Goal: Ask a question

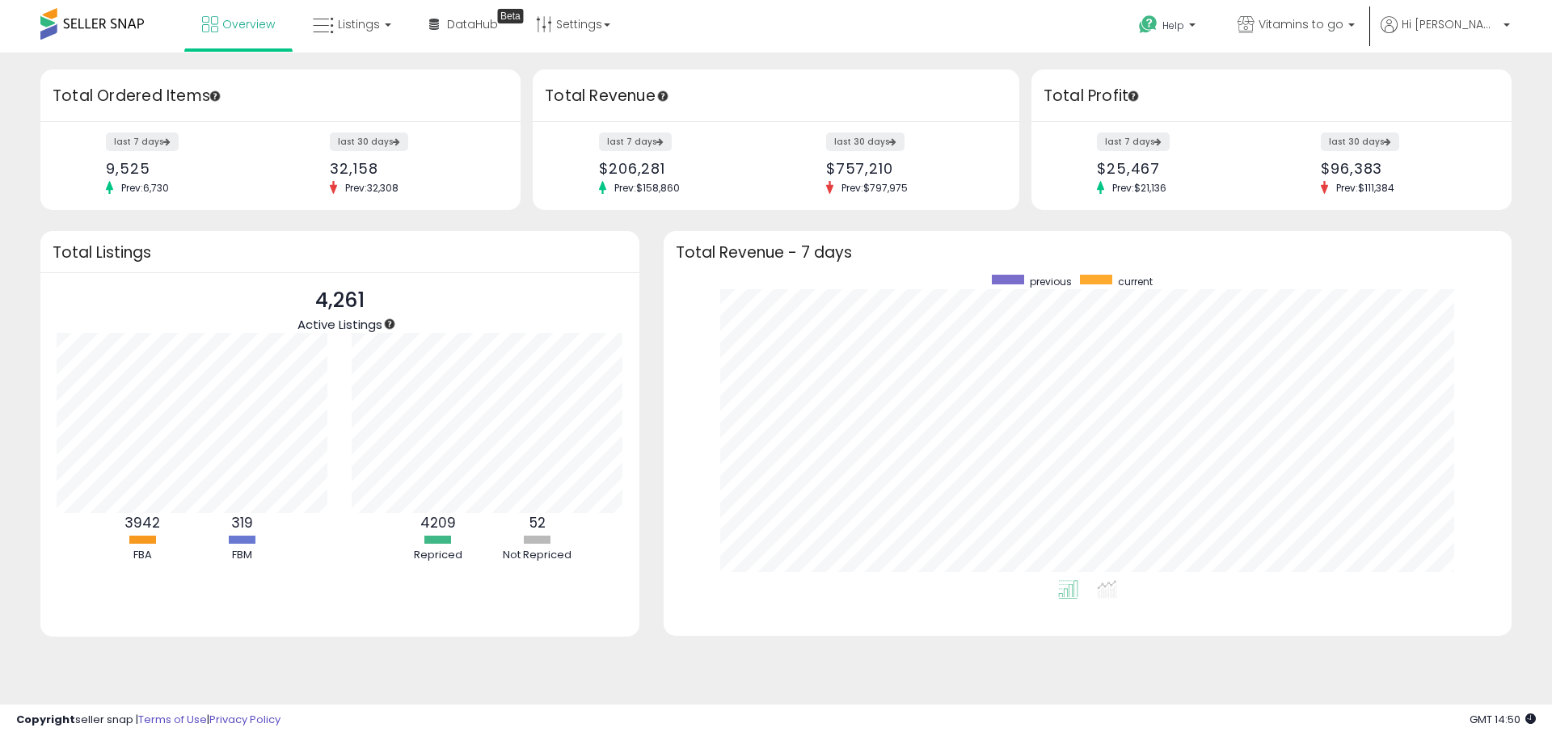
scroll to position [305, 815]
click at [1195, 25] on b at bounding box center [1192, 28] width 6 height 11
click at [1464, 29] on span "Hi [PERSON_NAME]" at bounding box center [1449, 24] width 97 height 16
click at [1343, 28] on span "Vitamins to go" at bounding box center [1300, 24] width 85 height 16
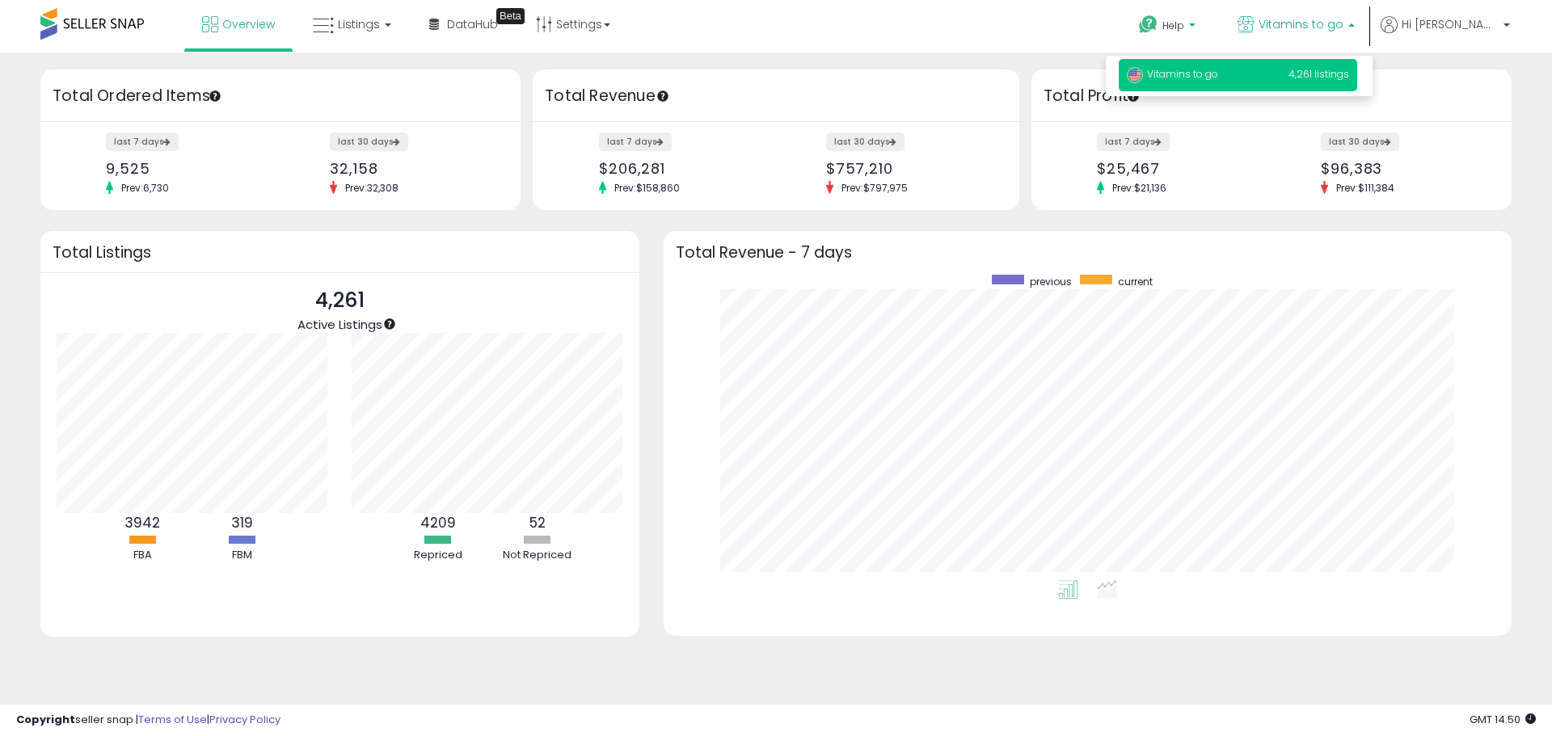
click at [1199, 24] on p "Help" at bounding box center [1168, 28] width 61 height 18
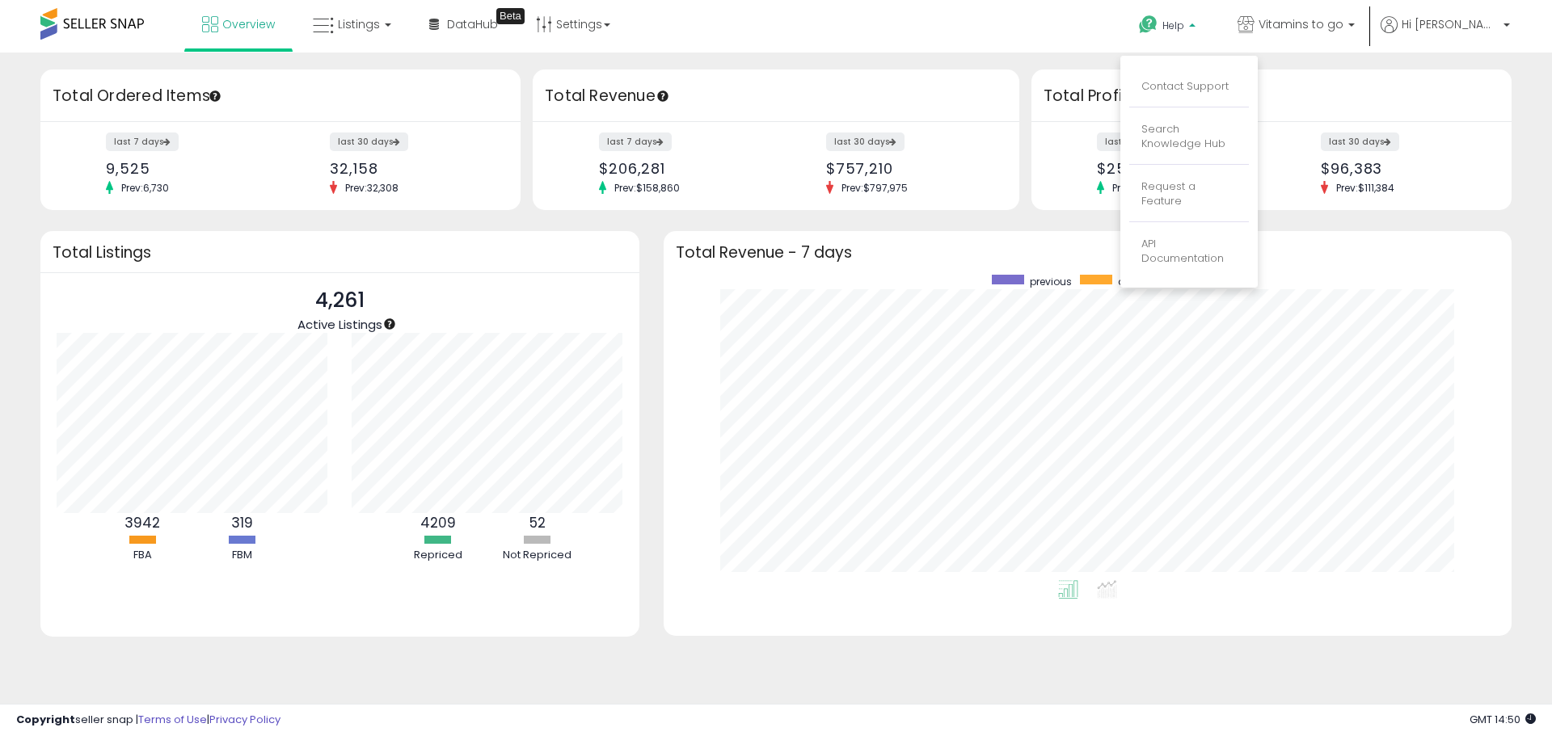
click at [1226, 77] on li "Contact Support" at bounding box center [1189, 87] width 120 height 40
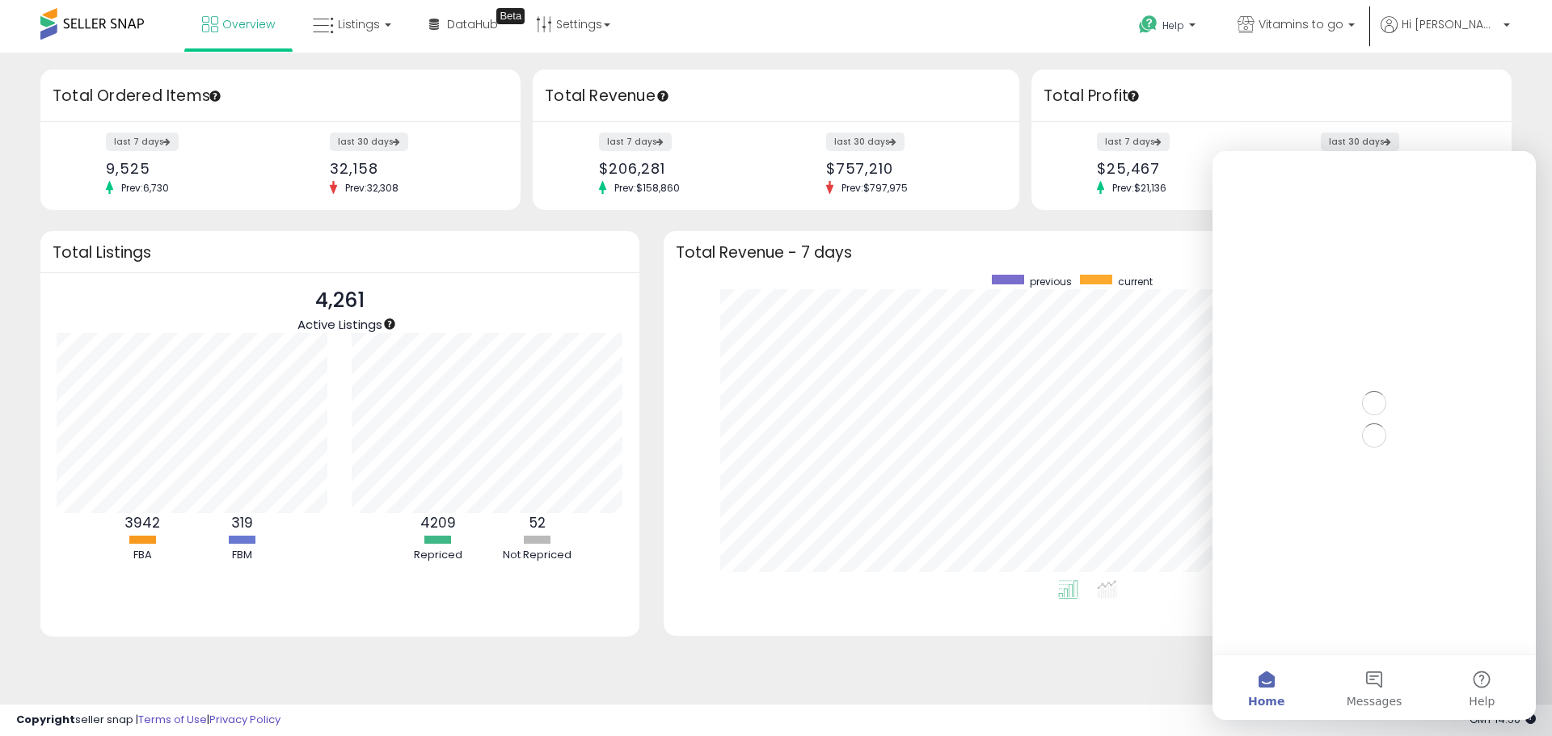
scroll to position [0, 0]
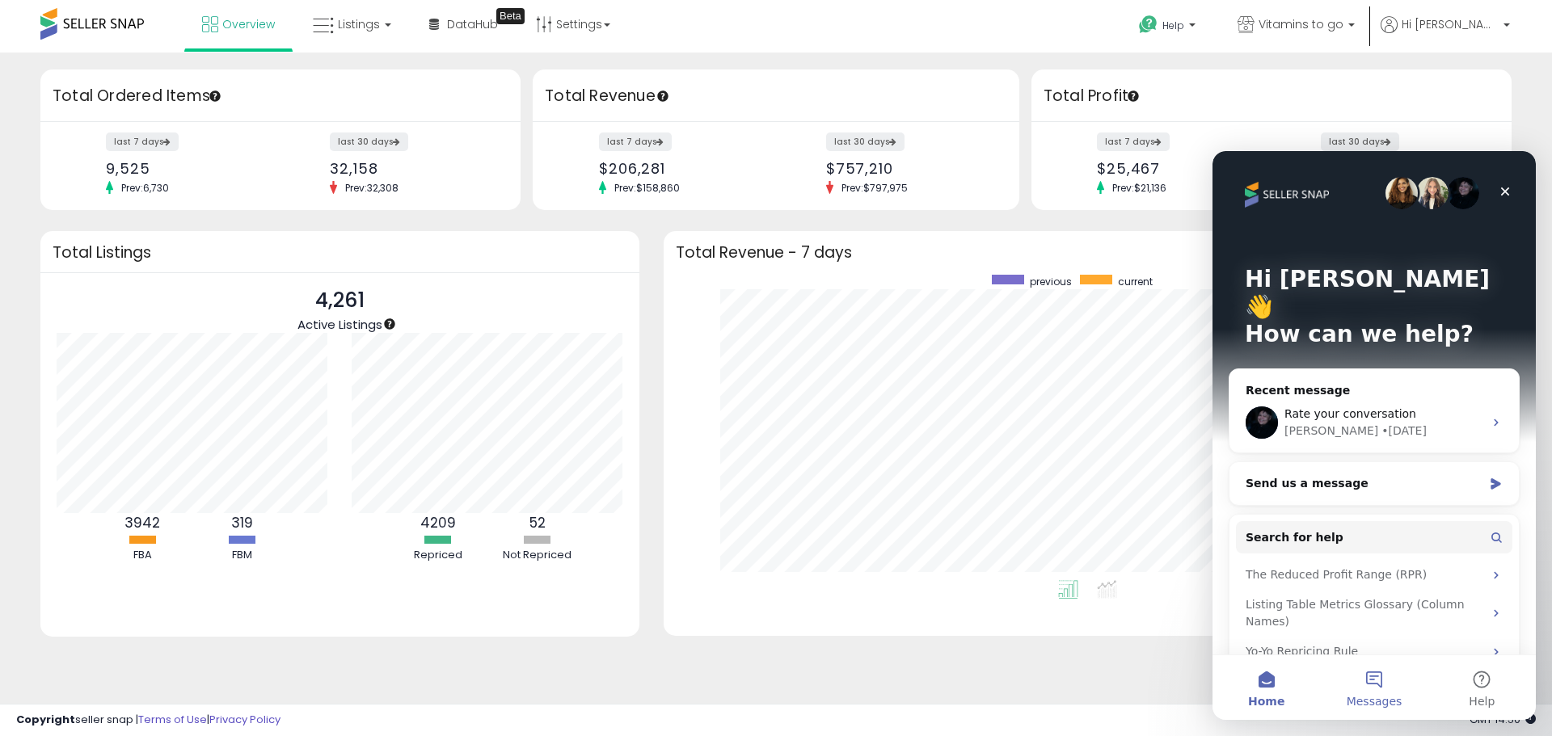
click at [1382, 696] on span "Messages" at bounding box center [1374, 701] width 56 height 11
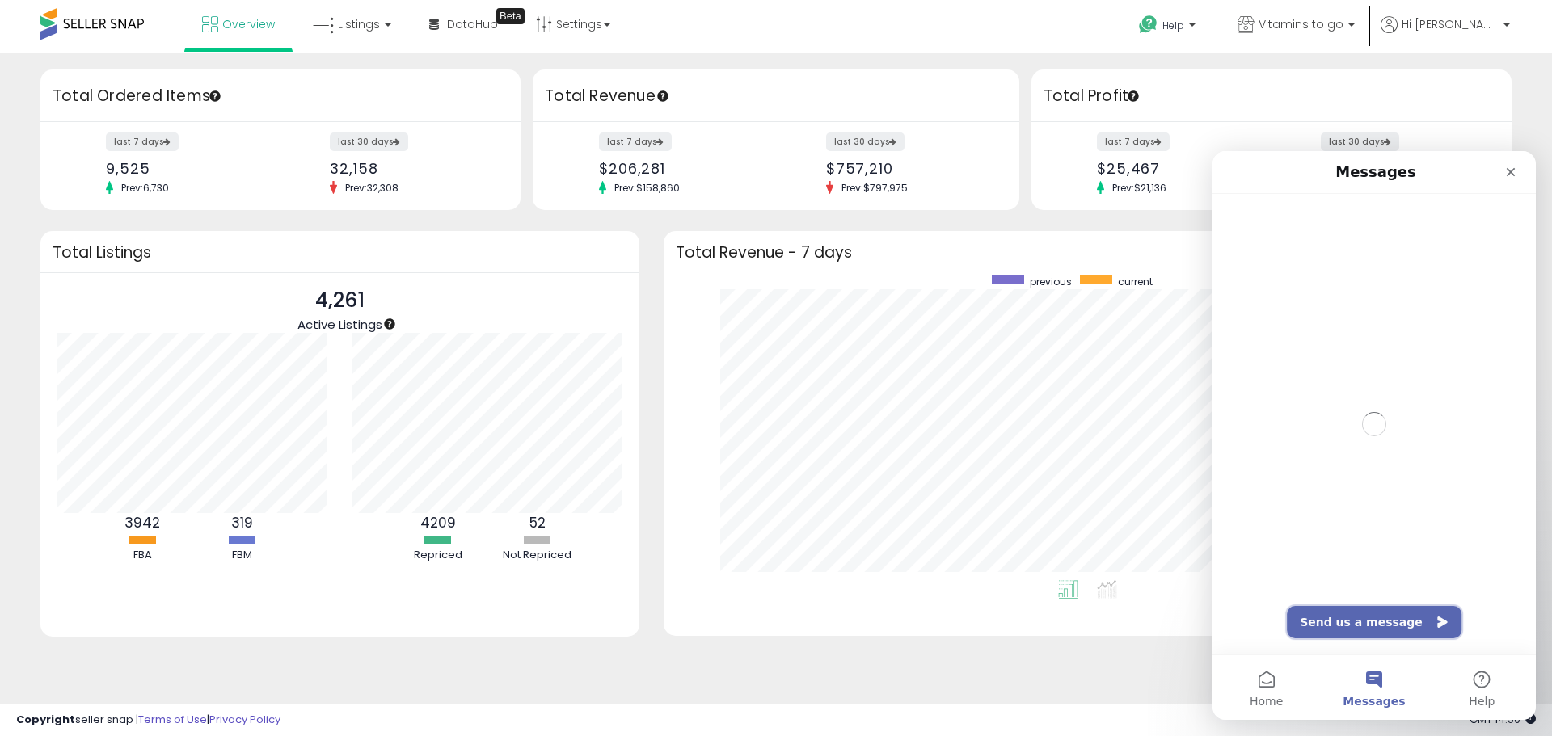
click at [1350, 630] on button "Send us a message" at bounding box center [1374, 622] width 175 height 32
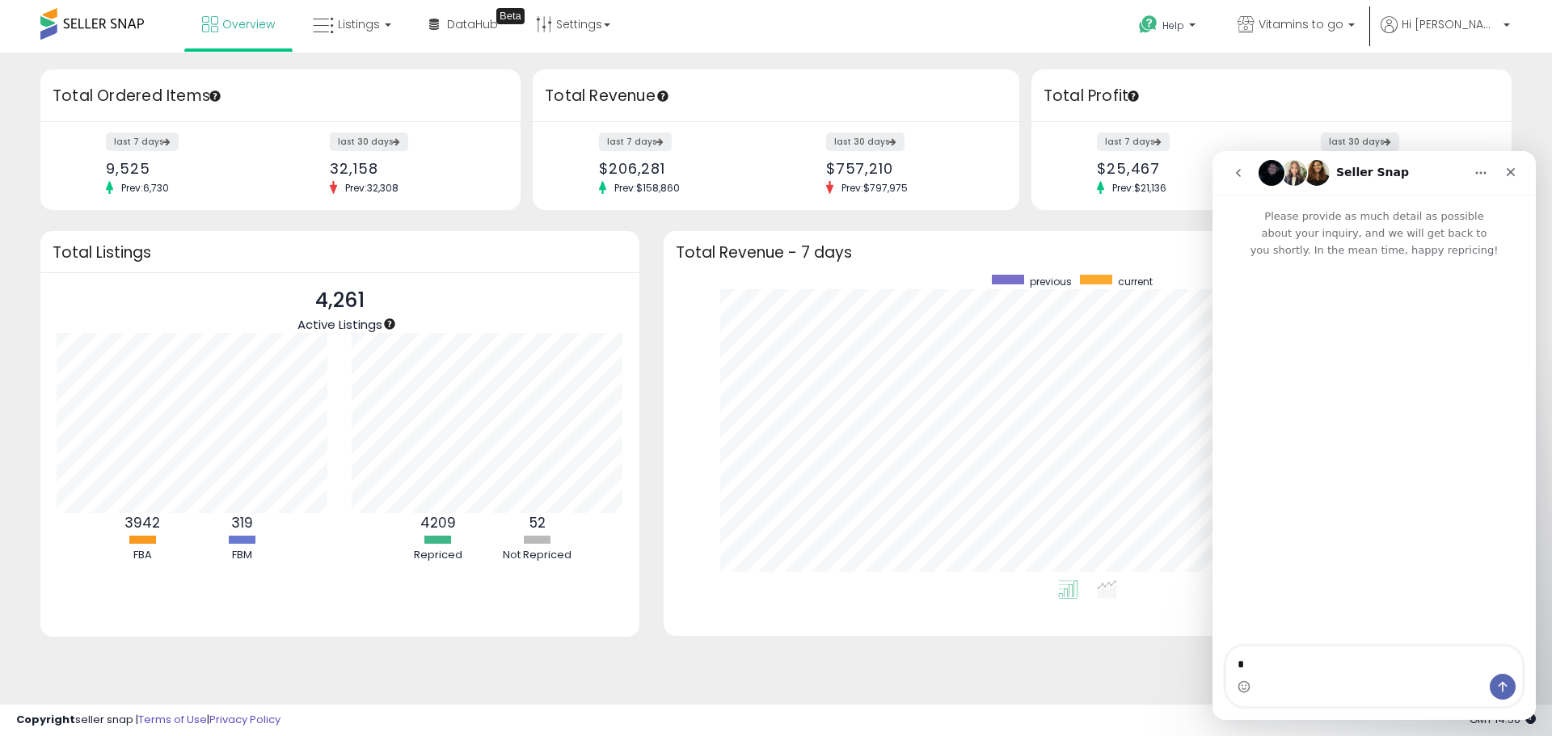
type textarea "**"
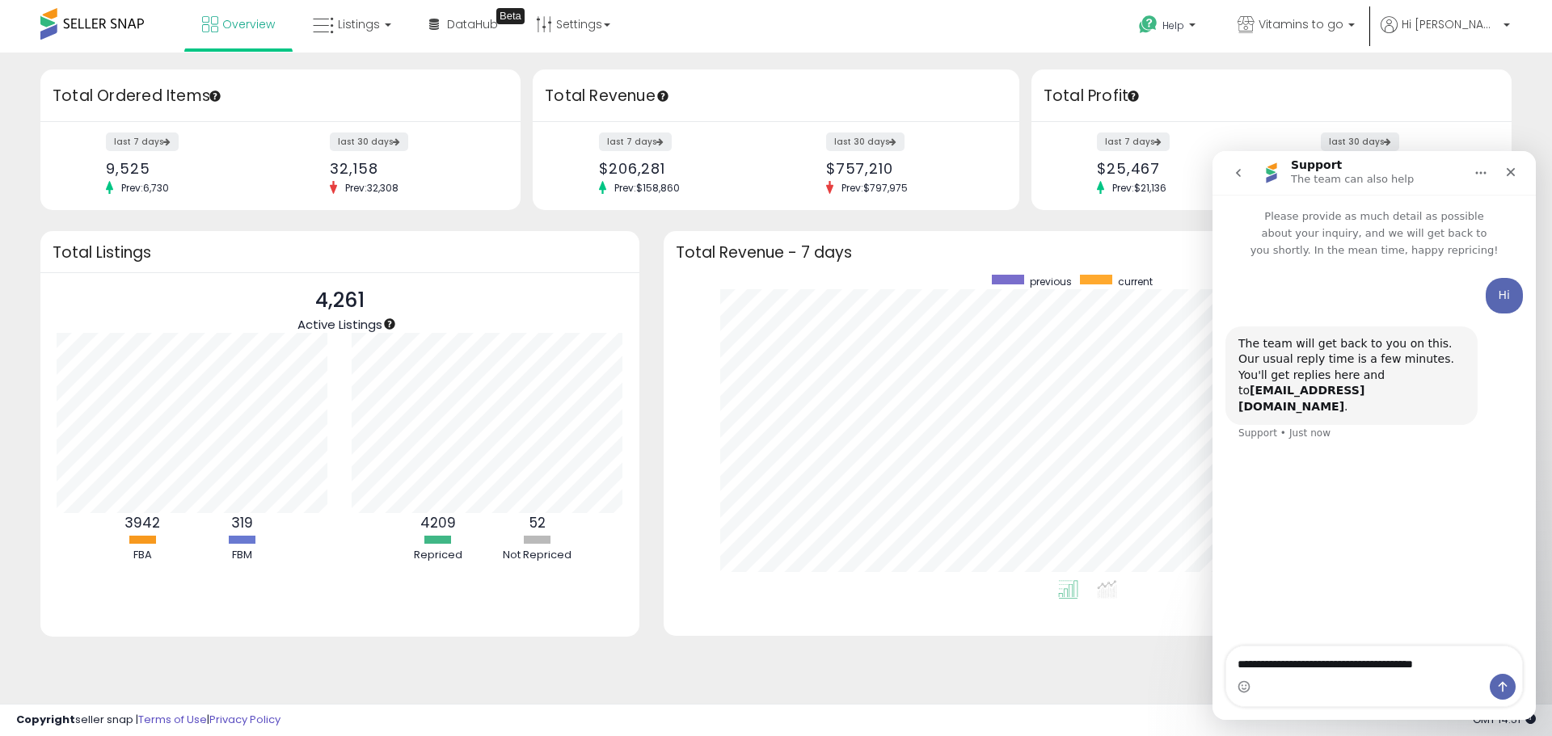
type textarea "**********"
drag, startPoint x: 360, startPoint y: 67, endPoint x: 362, endPoint y: 26, distance: 41.3
click at [362, 26] on span "Listings" at bounding box center [359, 24] width 42 height 16
drag, startPoint x: 345, startPoint y: 78, endPoint x: 363, endPoint y: 66, distance: 21.1
click at [345, 77] on icon at bounding box center [364, 80] width 70 height 21
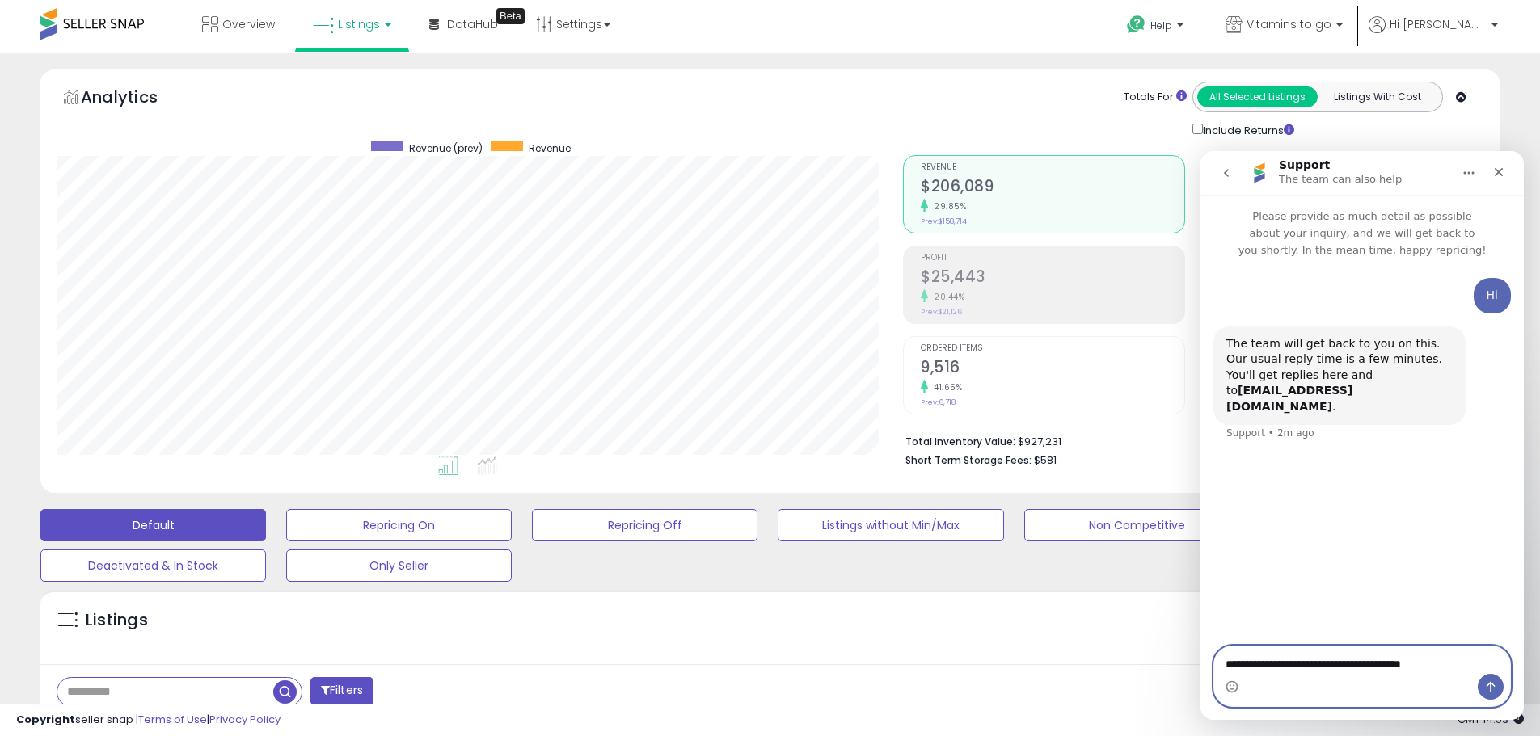
scroll to position [404, 0]
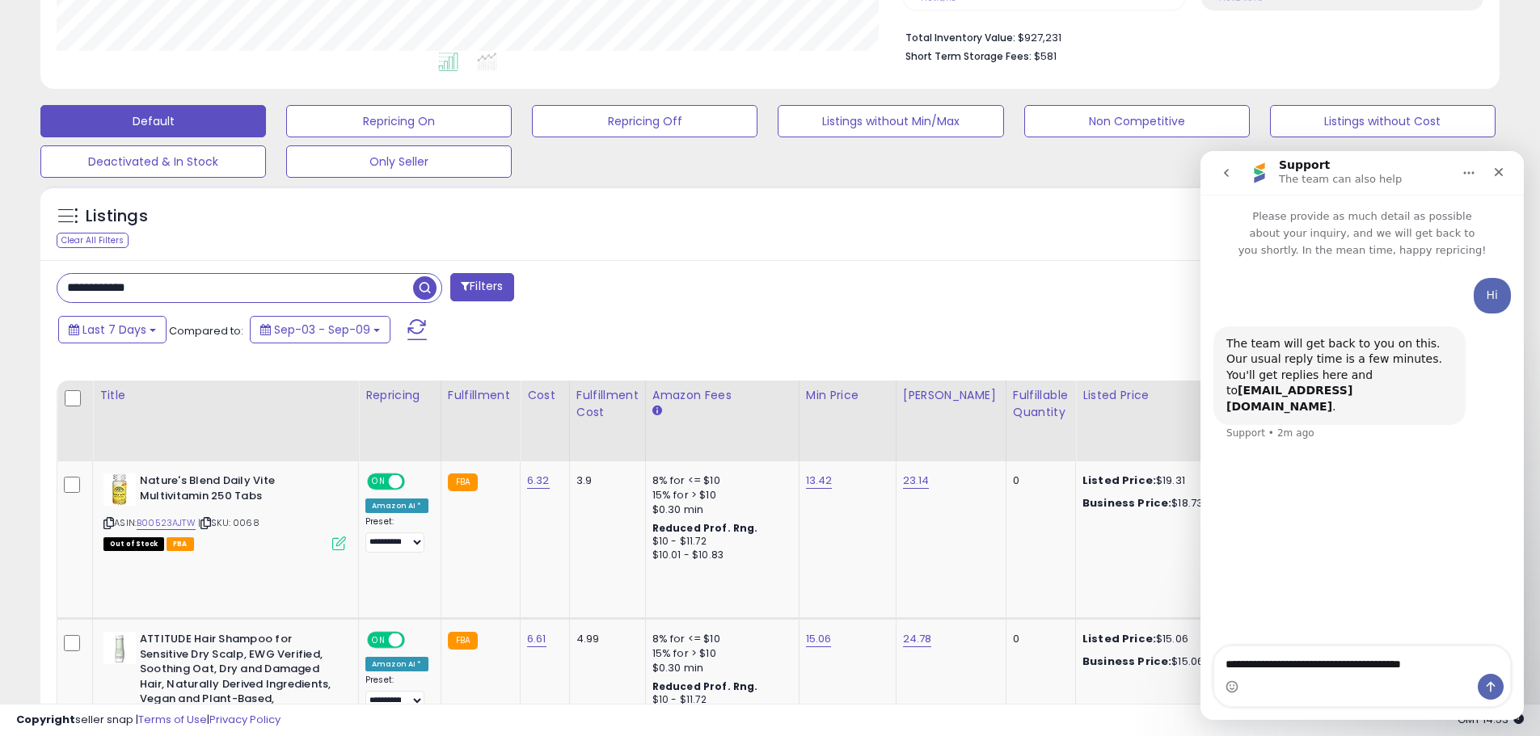
type input "**********"
click at [421, 293] on span "button" at bounding box center [424, 287] width 23 height 23
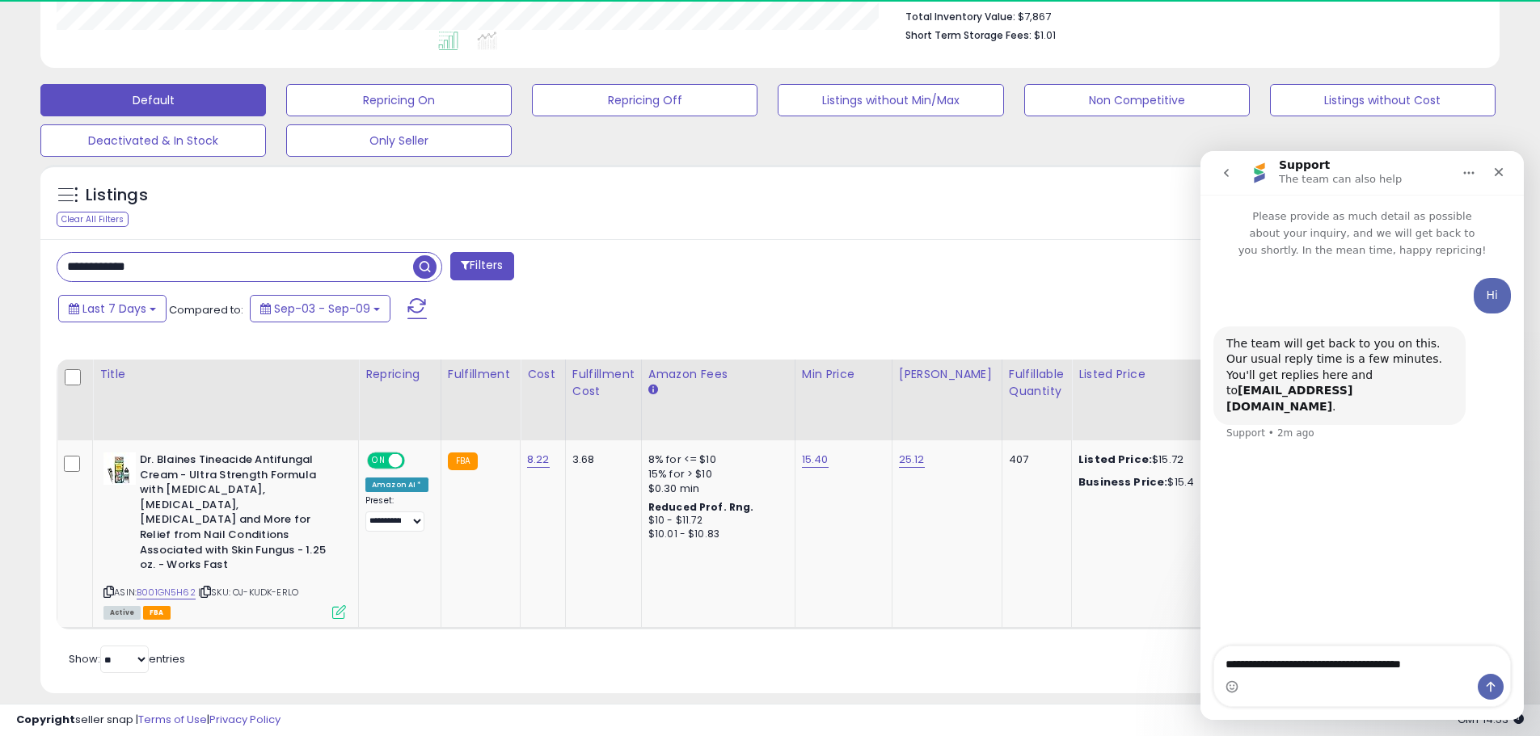
scroll to position [331, 846]
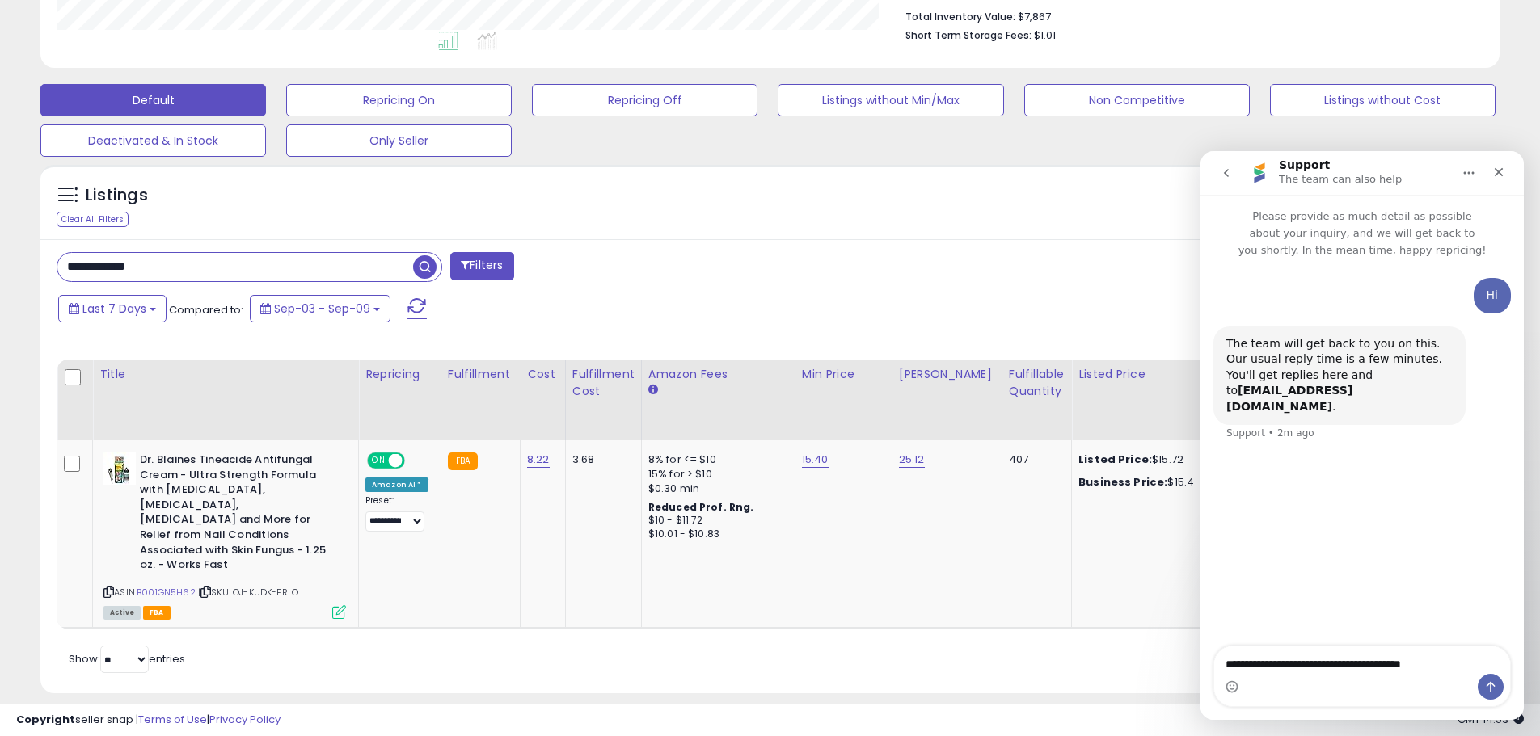
click at [1232, 171] on icon "go back" at bounding box center [1225, 172] width 13 height 13
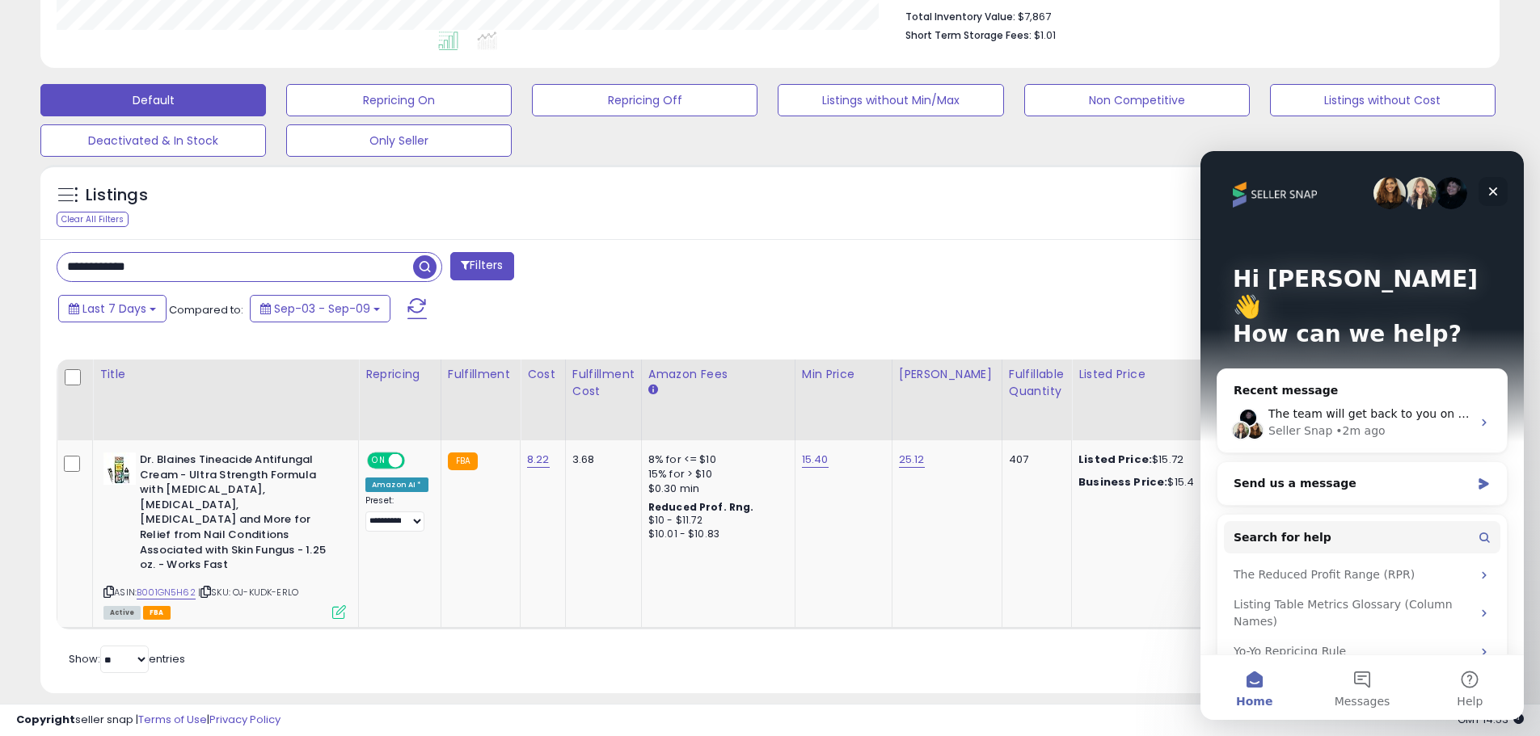
click at [1497, 192] on icon "Close" at bounding box center [1492, 191] width 13 height 13
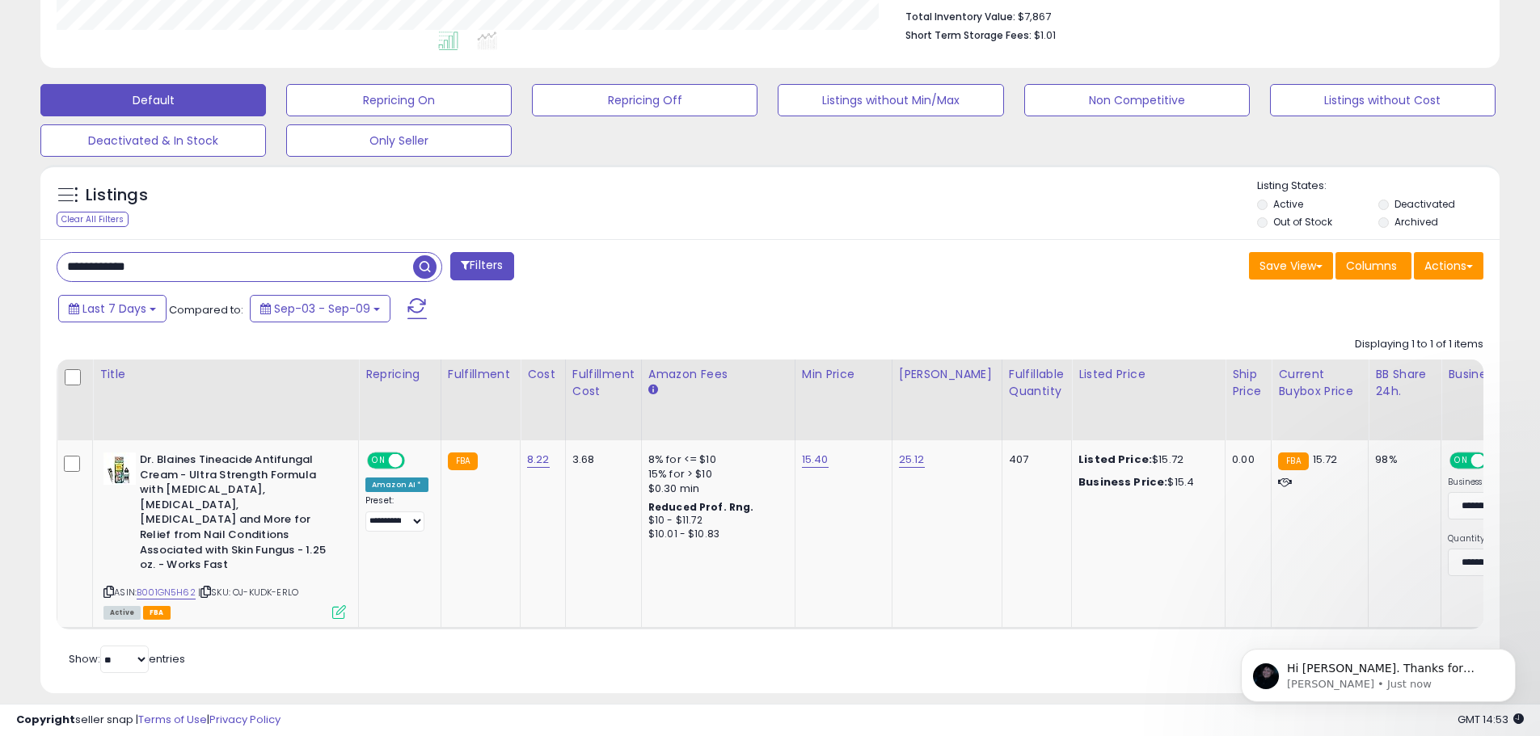
scroll to position [0, 0]
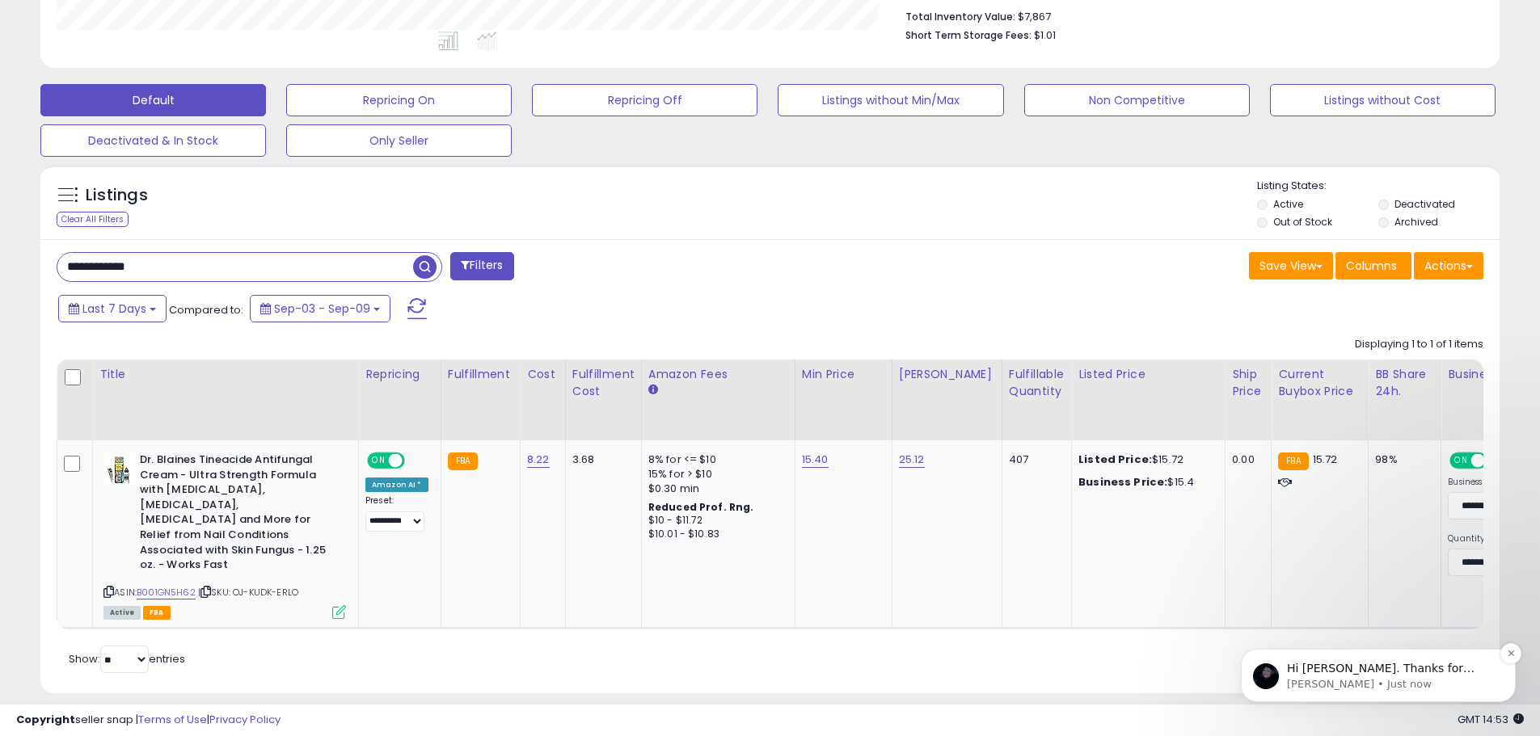
click at [1422, 666] on p "Hi [PERSON_NAME]. Thanks for reaching out. How may I help you?" at bounding box center [1391, 669] width 209 height 16
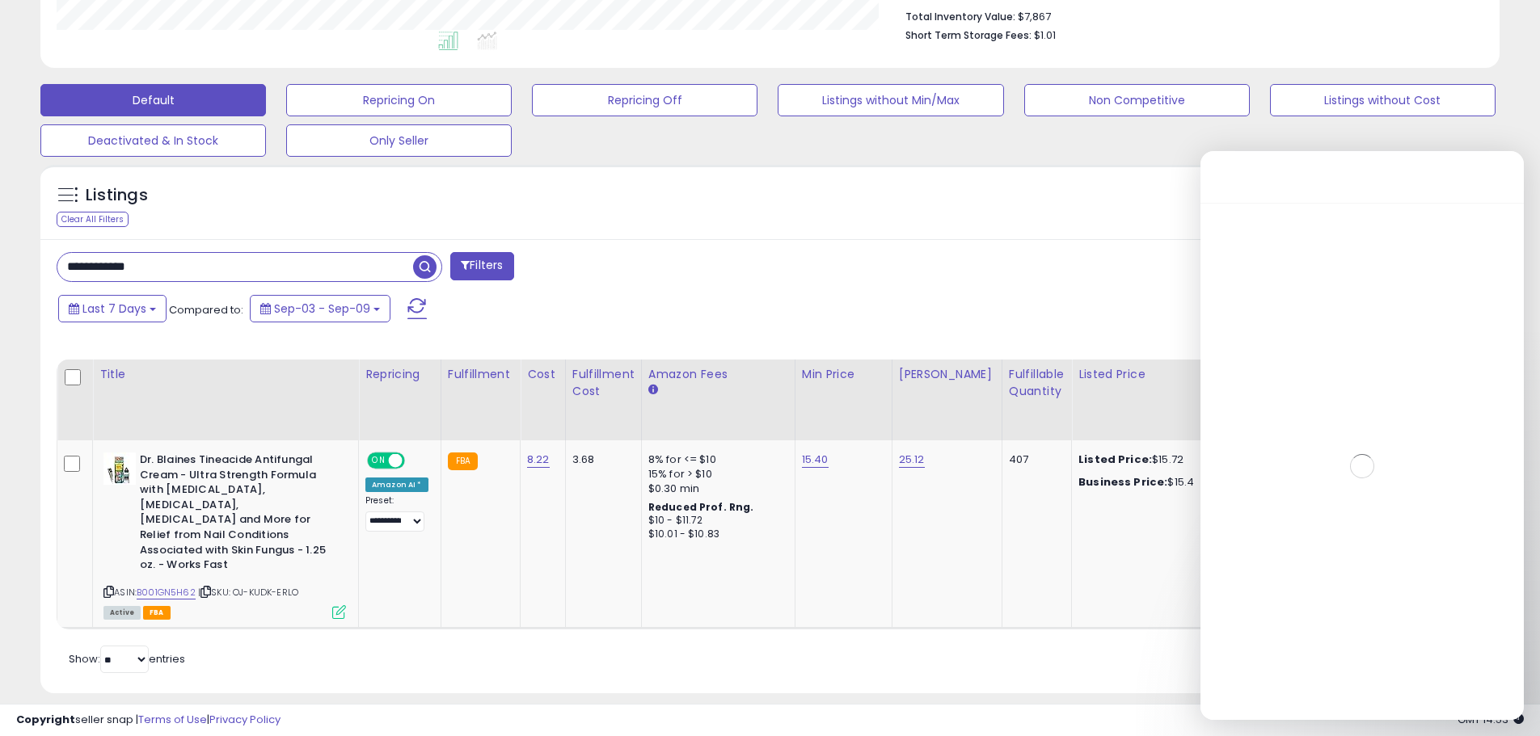
scroll to position [2, 0]
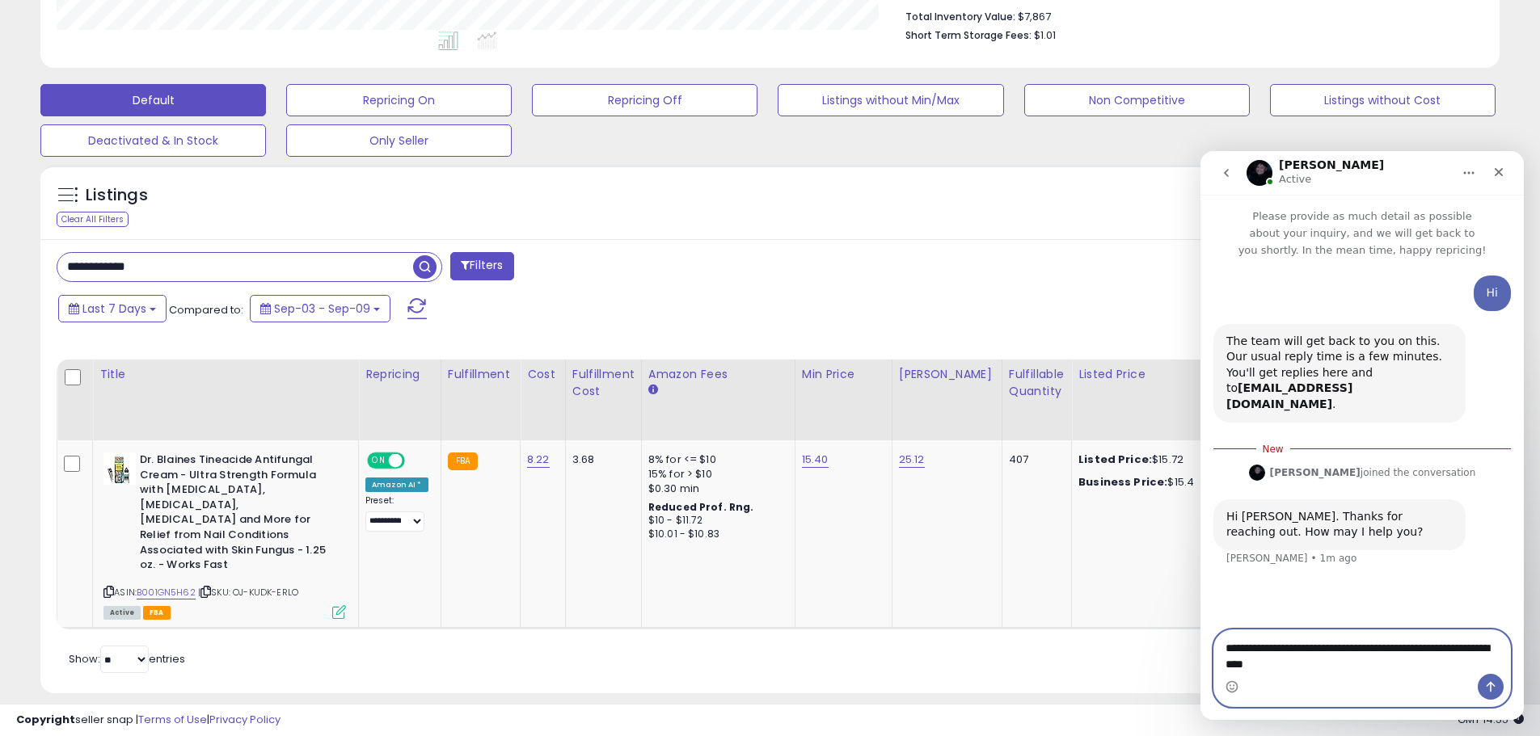
type textarea "**********"
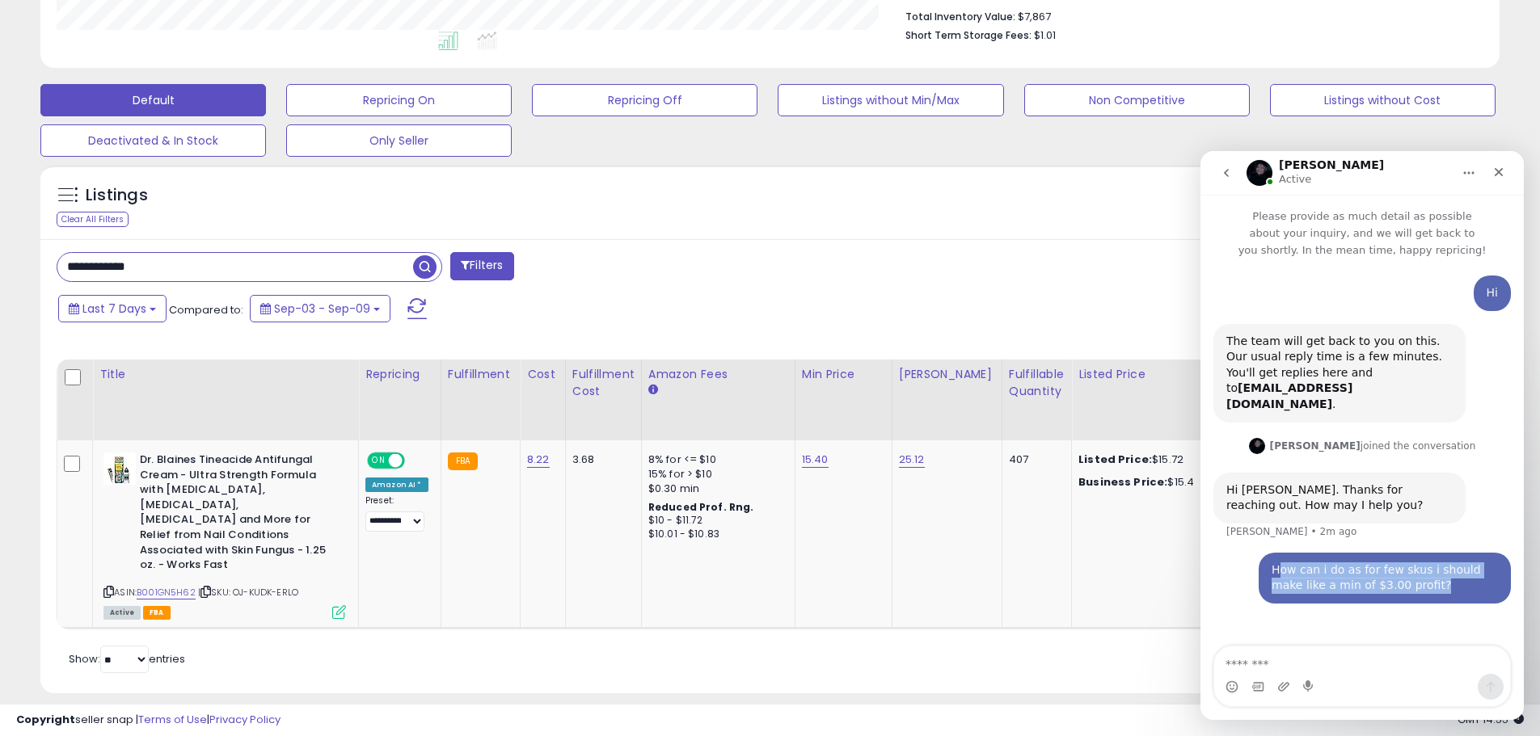
drag, startPoint x: 1276, startPoint y: 551, endPoint x: 1393, endPoint y: 579, distance: 120.5
click at [1393, 579] on div "How can i do as for few skus i should make like a min of $3.00 profit? [GEOGRAP…" at bounding box center [1384, 578] width 252 height 51
copy div "ow can i do as for few skus i should make like a min of $3.00 profit?"
click at [1254, 603] on div "How can i do as for few skus i should make like a min of $3.00 profit? [GEOGRAP…" at bounding box center [1361, 588] width 297 height 70
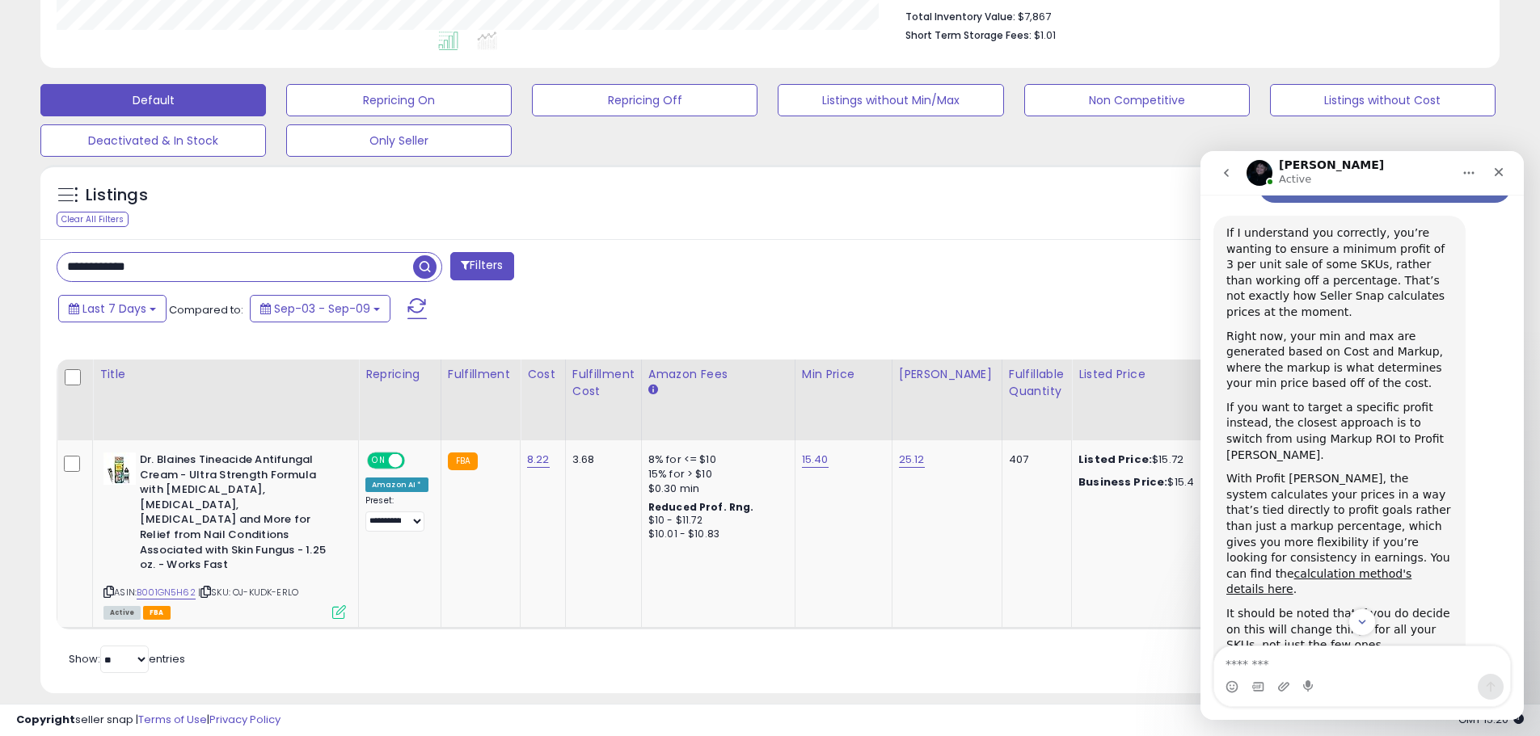
scroll to position [411, 0]
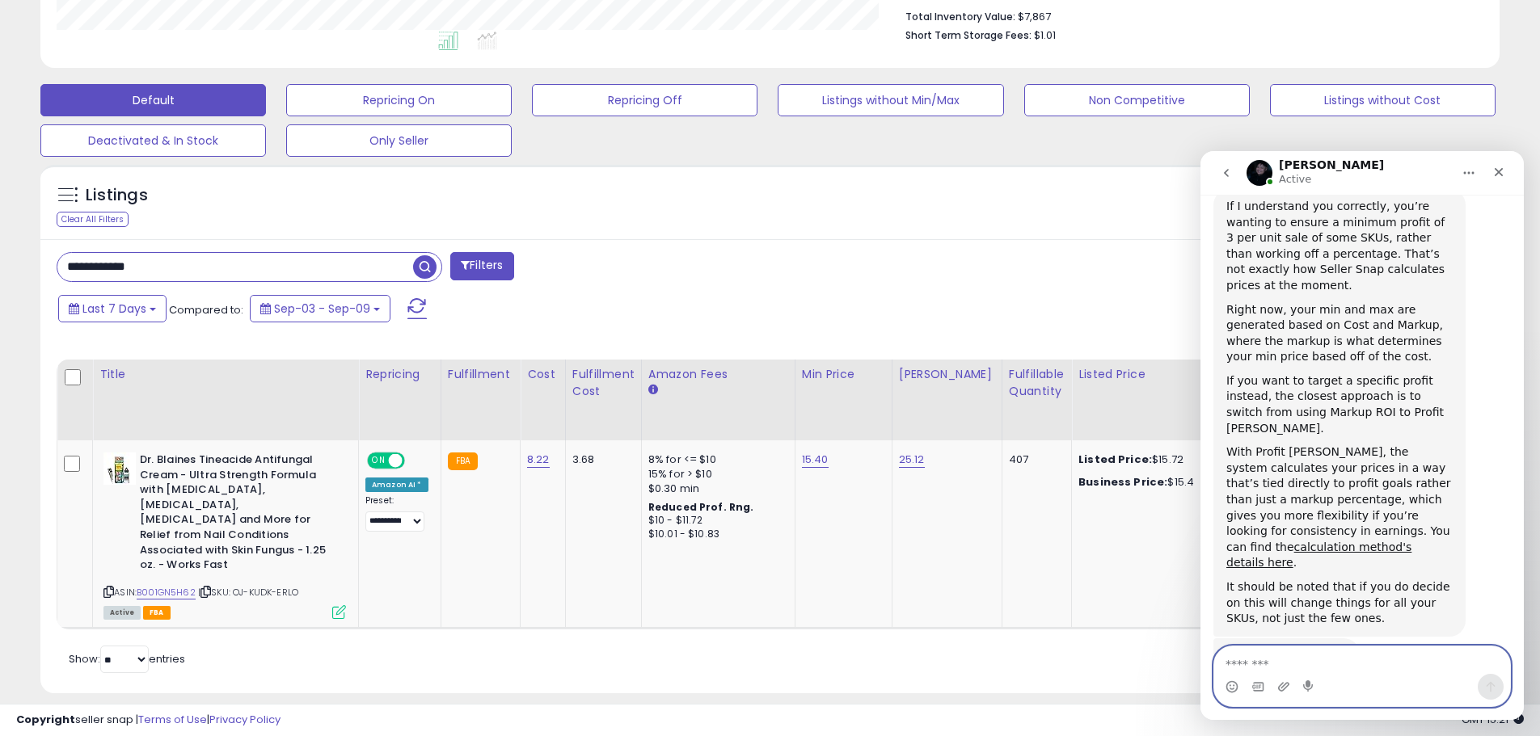
click at [1268, 658] on textarea "Message…" at bounding box center [1362, 660] width 296 height 27
type textarea "**********"
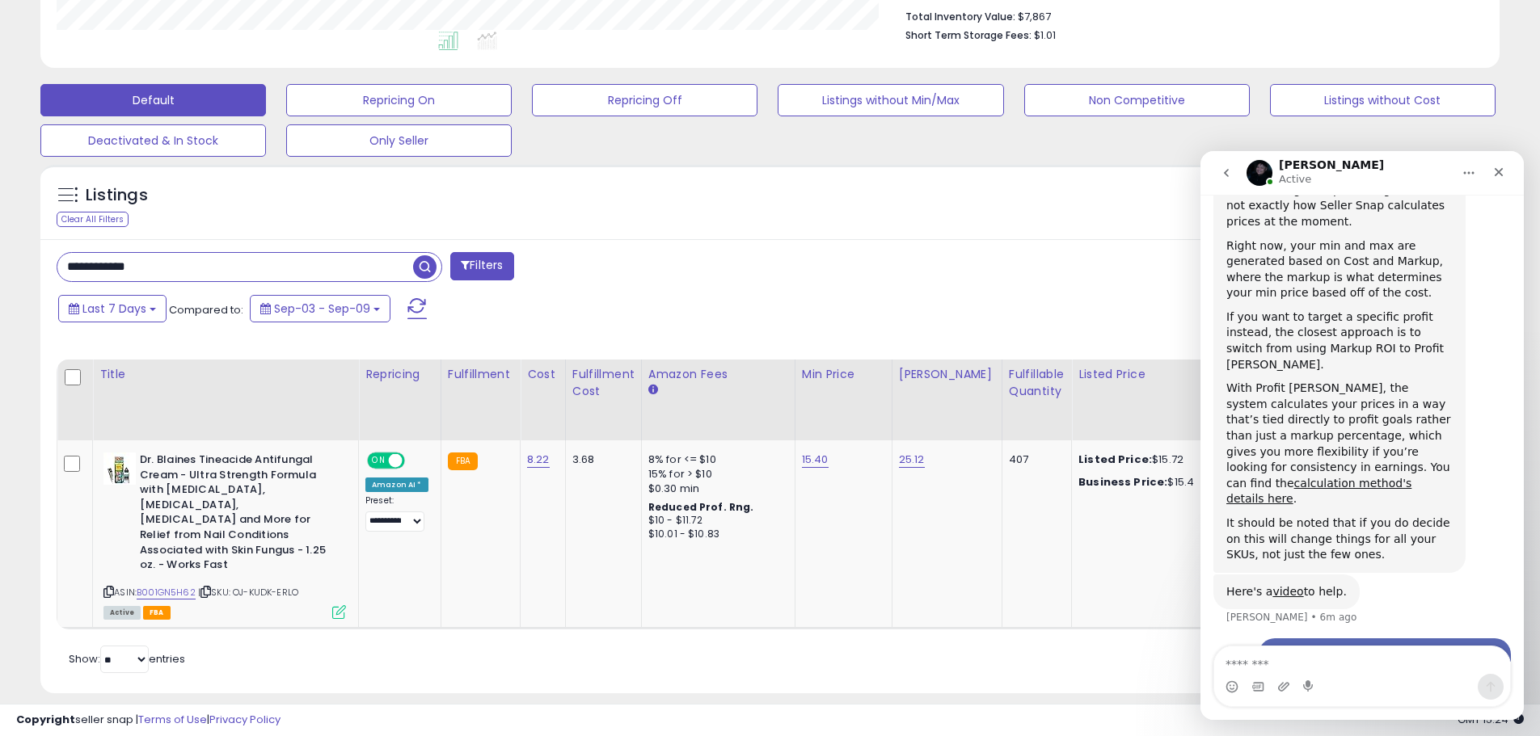
scroll to position [537, 0]
